Goal: Task Accomplishment & Management: Complete application form

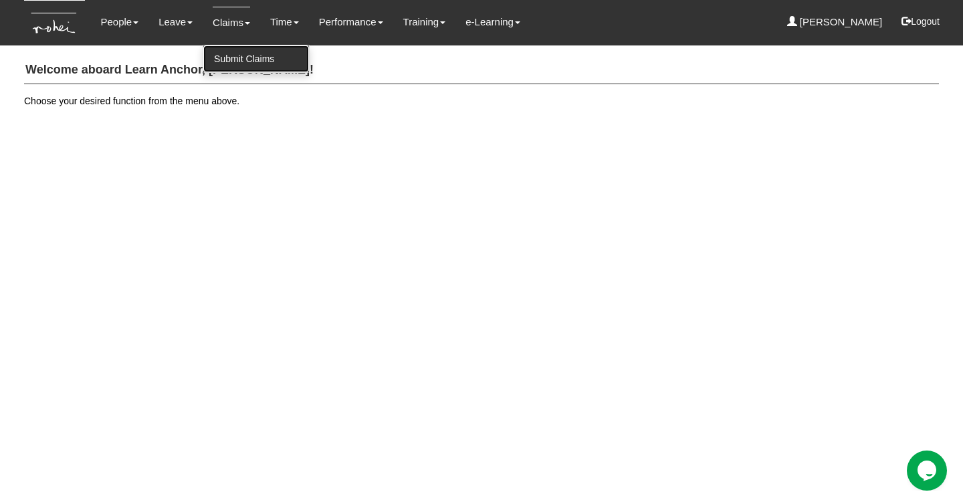
click at [223, 54] on link "Submit Claims" at bounding box center [256, 58] width 106 height 27
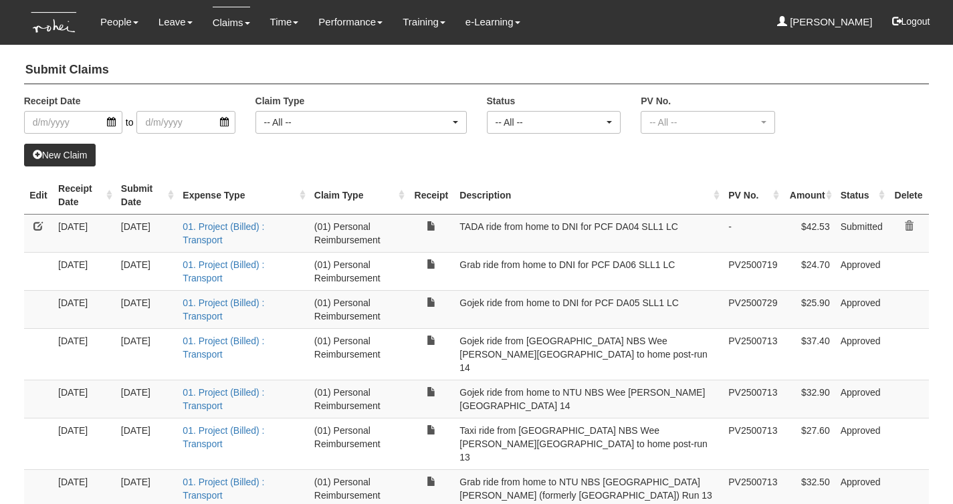
select select "50"
click at [194, 227] on link "01. Project (Billed) : Transport" at bounding box center [224, 233] width 82 height 24
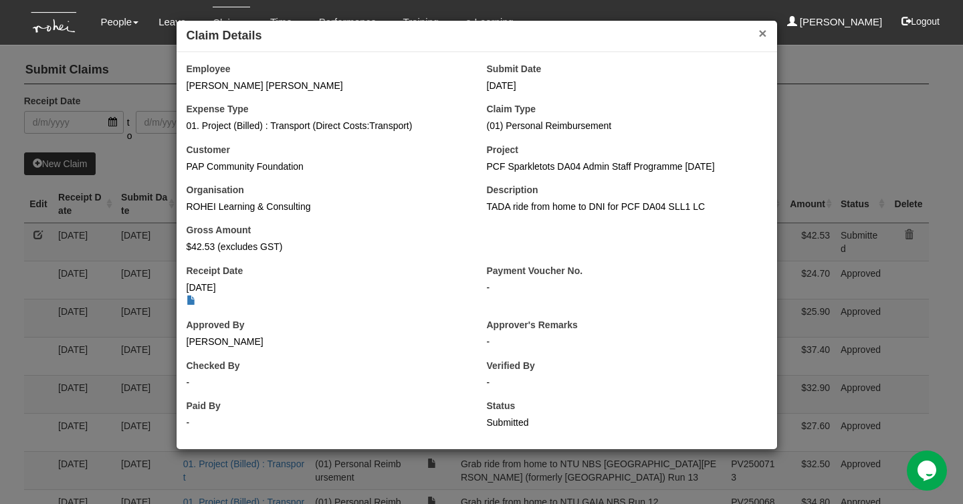
click at [760, 36] on button "×" at bounding box center [763, 33] width 8 height 14
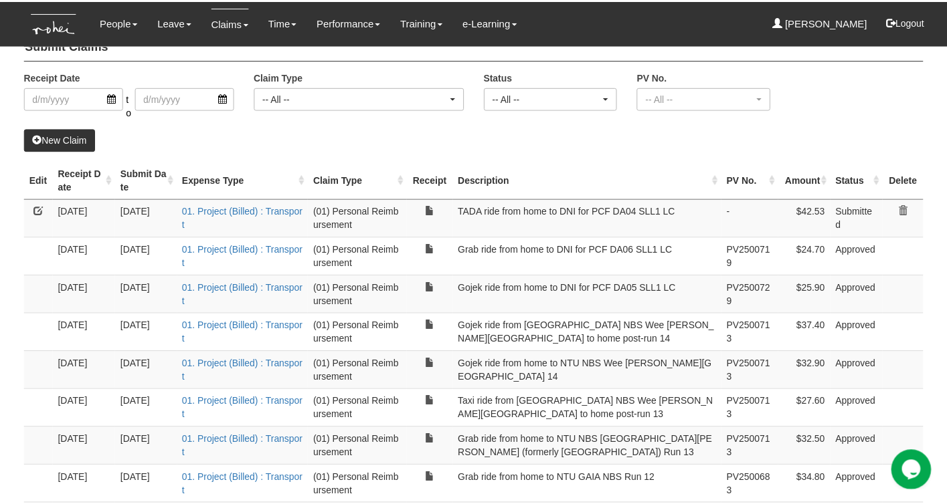
scroll to position [35, 0]
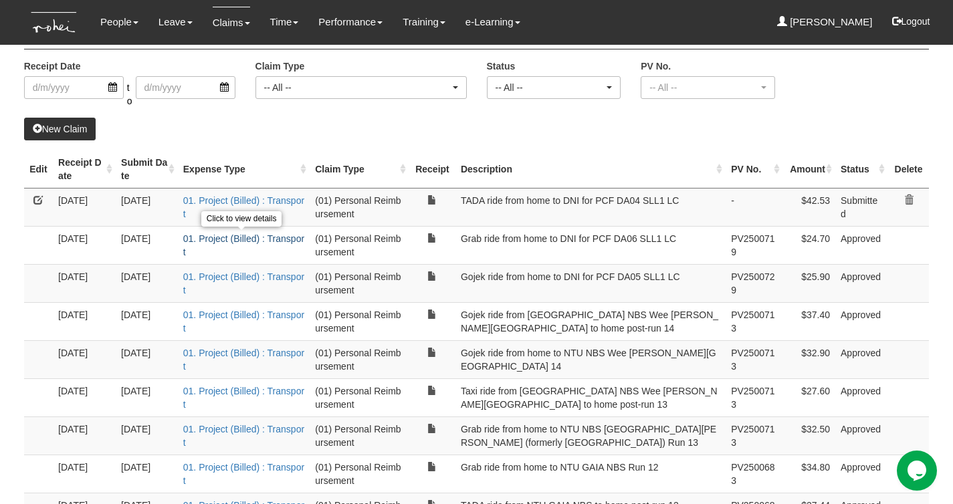
click at [223, 241] on link "01. Project (Billed) : Transport" at bounding box center [243, 245] width 121 height 24
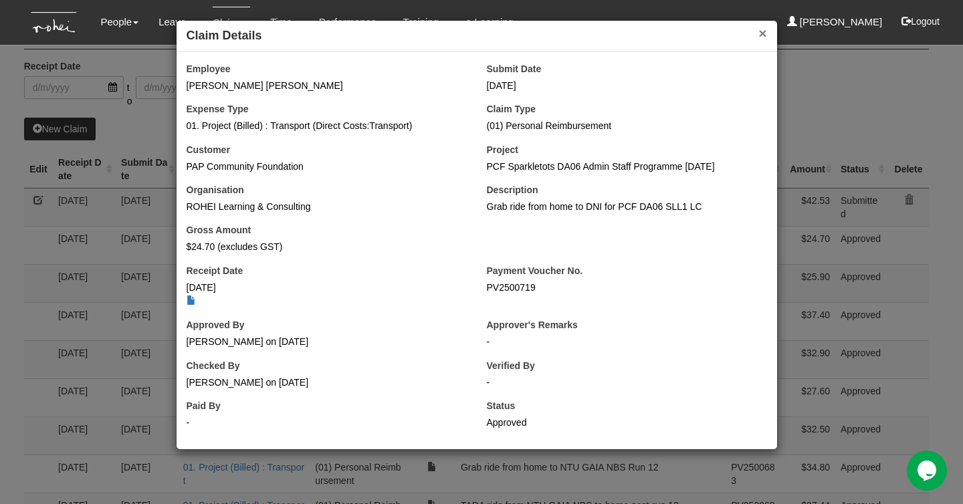
click at [765, 32] on button "×" at bounding box center [763, 33] width 8 height 14
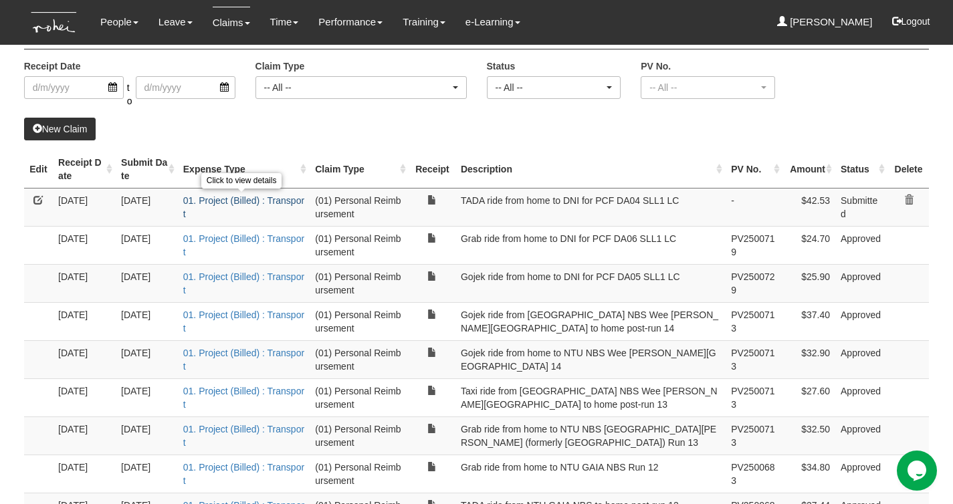
click at [268, 199] on link "01. Project (Billed) : Transport" at bounding box center [243, 207] width 121 height 24
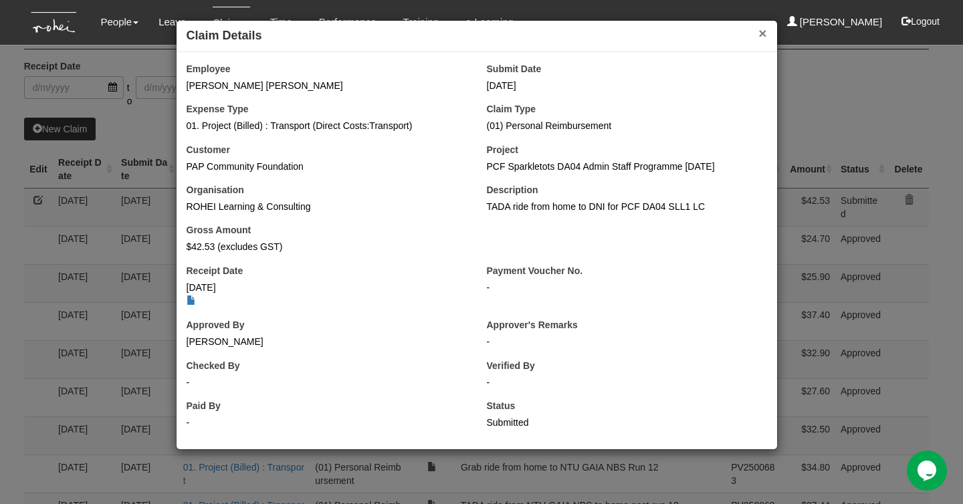
click at [762, 34] on button "×" at bounding box center [763, 33] width 8 height 14
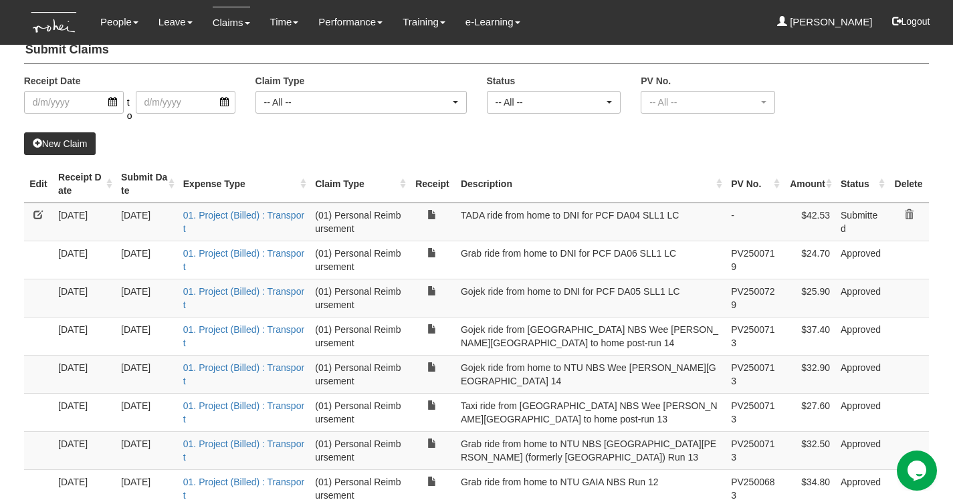
scroll to position [0, 0]
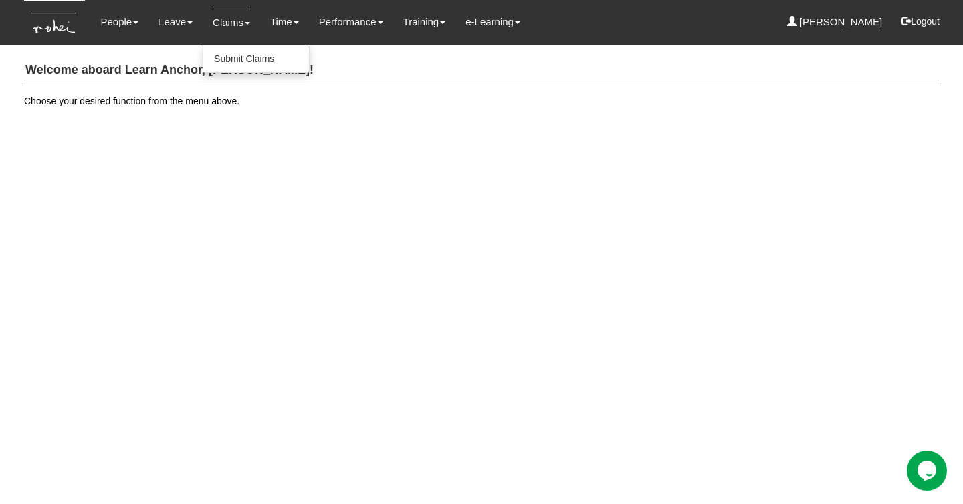
click at [219, 21] on link "Claims" at bounding box center [231, 22] width 37 height 31
click at [219, 60] on link "Submit Claims" at bounding box center [256, 58] width 106 height 27
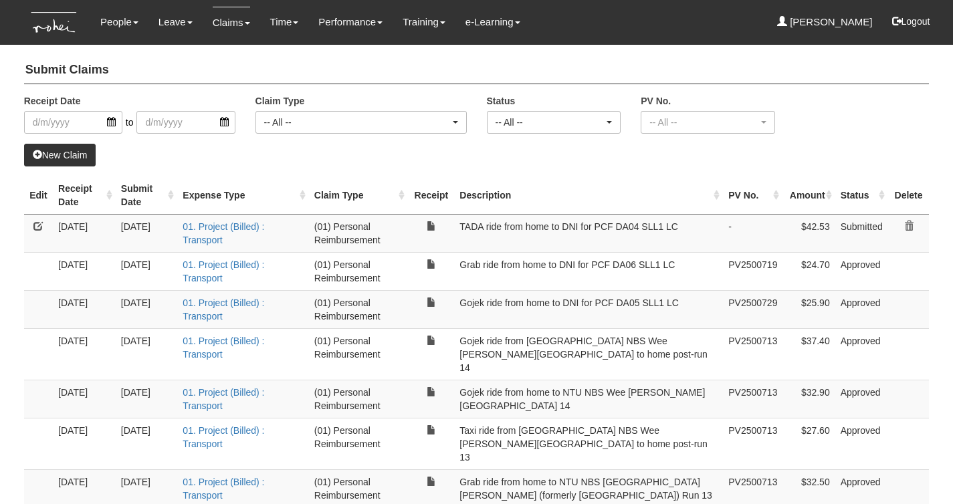
select select "50"
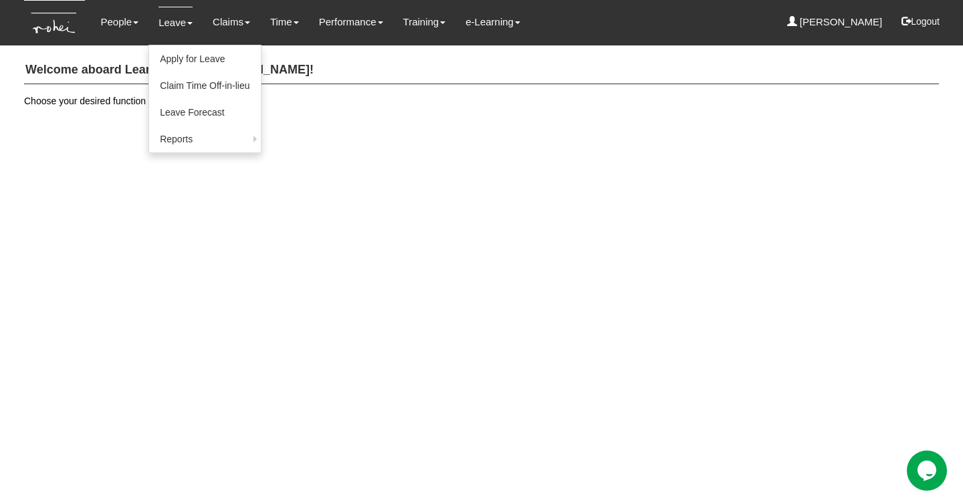
click at [165, 29] on link "Leave" at bounding box center [176, 22] width 34 height 31
click at [189, 64] on link "Apply for Leave" at bounding box center [204, 58] width 111 height 27
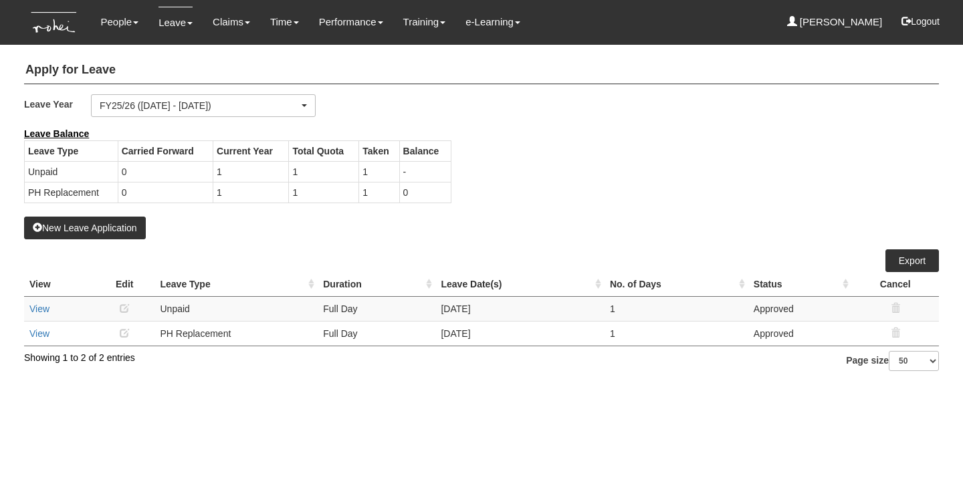
select select "50"
